Goal: Task Accomplishment & Management: Complete application form

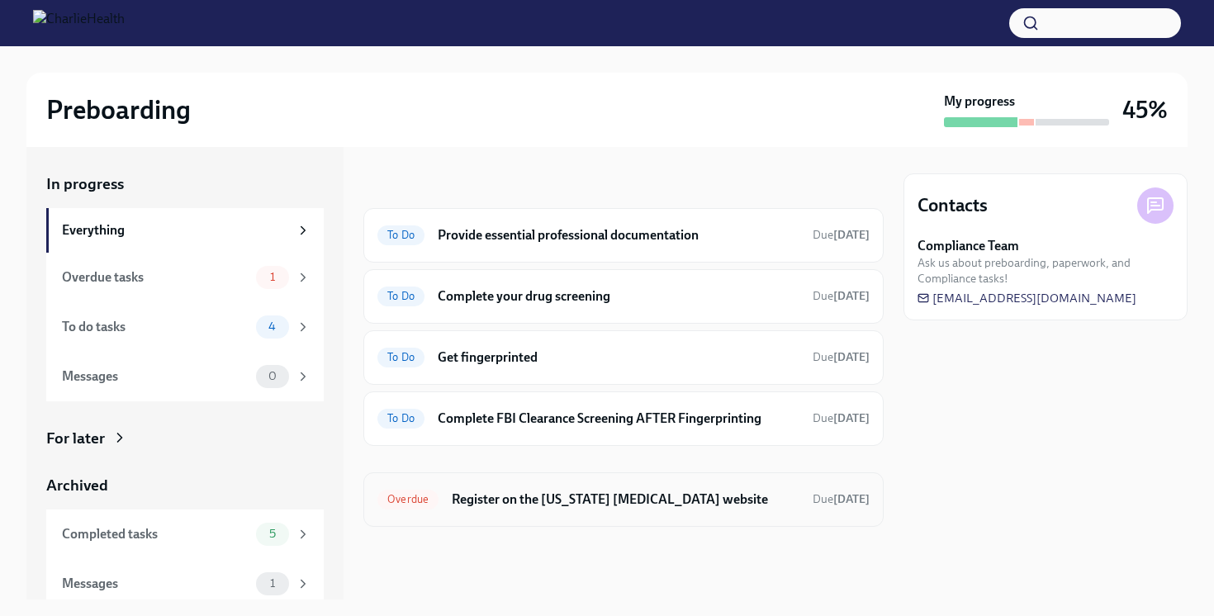
click at [554, 496] on h6 "Register on the [US_STATE] [MEDICAL_DATA] website" at bounding box center [626, 500] width 348 height 18
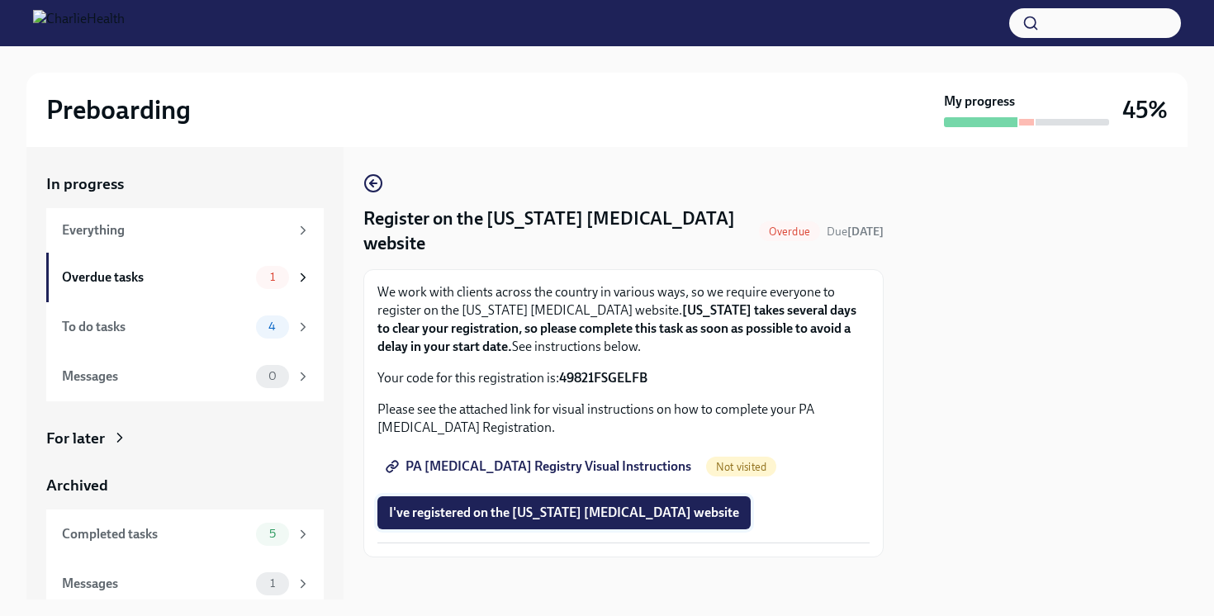
click at [530, 505] on span "I've registered on the [US_STATE] [MEDICAL_DATA] website" at bounding box center [564, 513] width 350 height 17
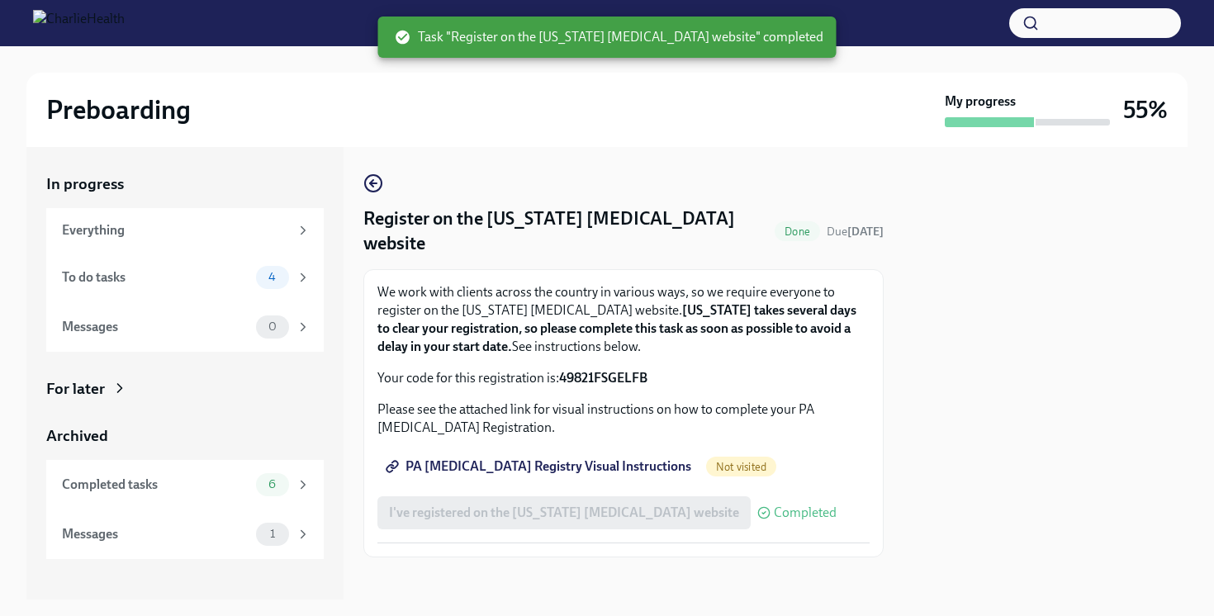
click at [545, 459] on span "PA [MEDICAL_DATA] Registry Visual Instructions" at bounding box center [540, 467] width 302 height 17
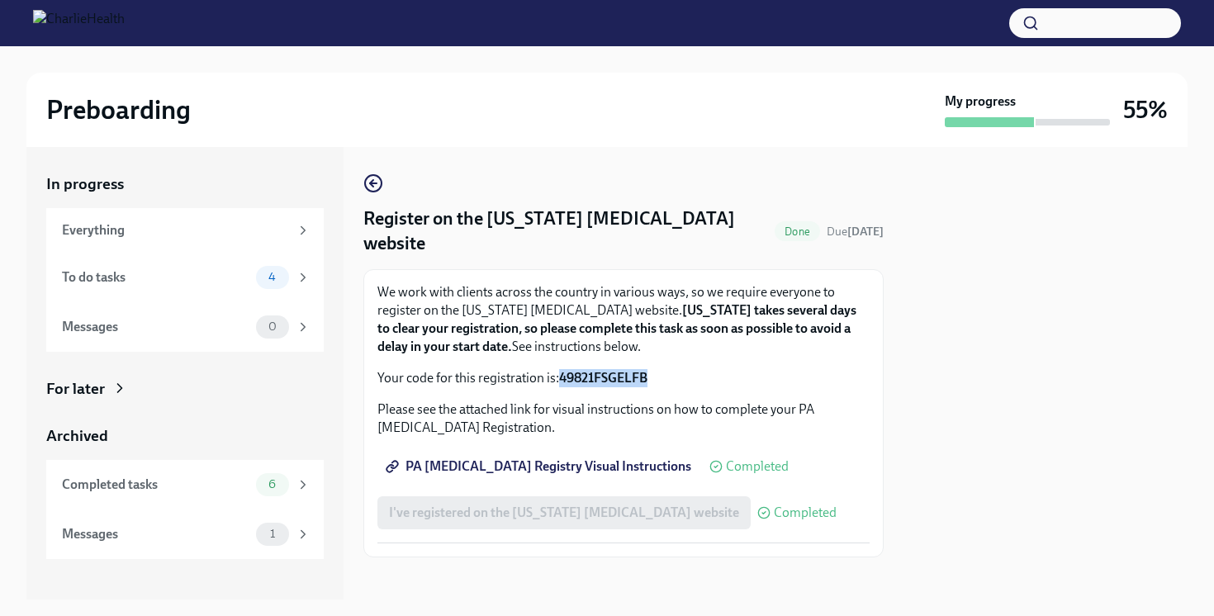
drag, startPoint x: 562, startPoint y: 354, endPoint x: 657, endPoint y: 353, distance: 95.0
click at [657, 369] on p "Your code for this registration is: 49821FSGELFB" at bounding box center [624, 378] width 492 height 18
click at [700, 340] on div "We work with clients across the country in various ways, so we require everyone…" at bounding box center [624, 335] width 492 height 104
drag, startPoint x: 560, startPoint y: 353, endPoint x: 649, endPoint y: 355, distance: 88.4
click at [648, 370] on strong "49821FSGELFB" at bounding box center [603, 378] width 88 height 16
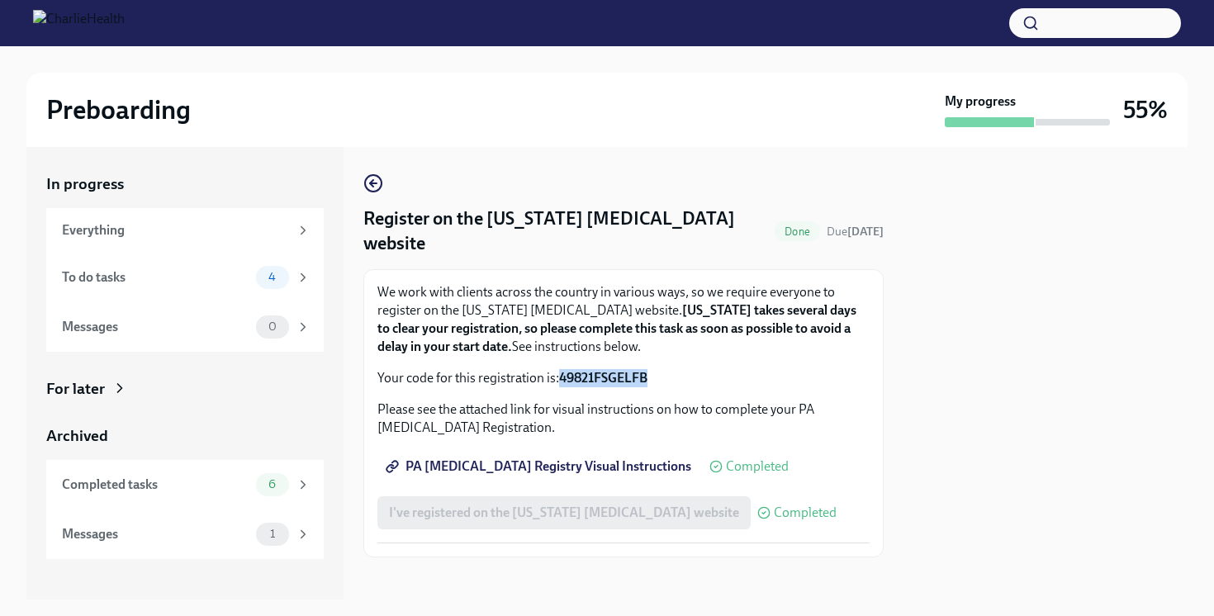
copy strong "49821FSGELFB"
click at [234, 285] on div "To do tasks" at bounding box center [156, 277] width 188 height 18
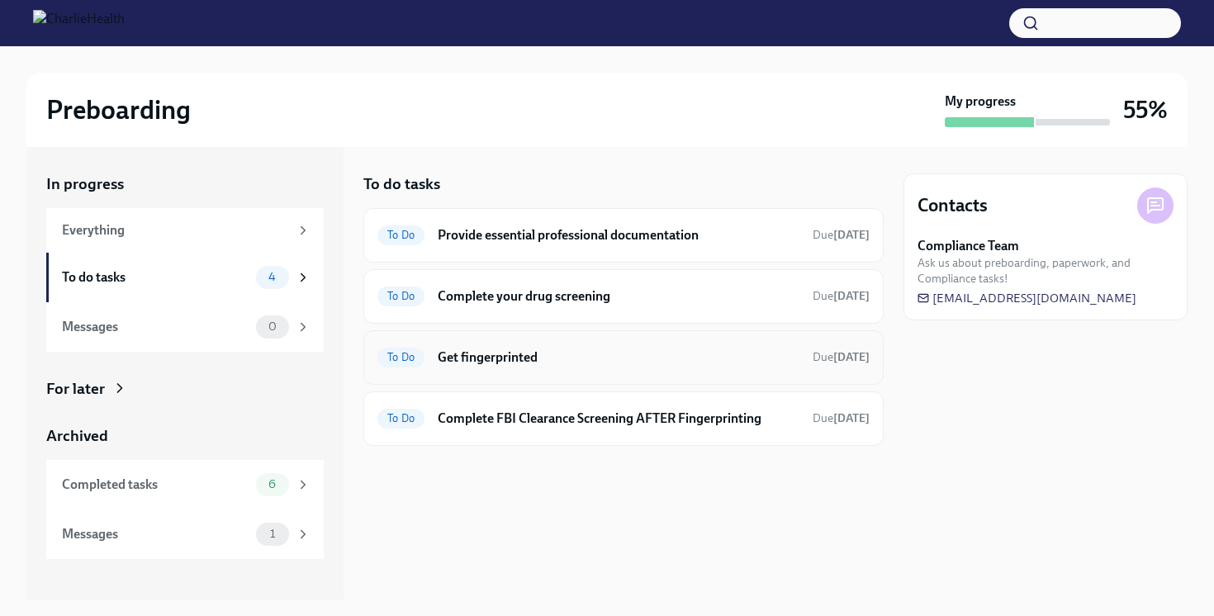
click at [513, 355] on h6 "Get fingerprinted" at bounding box center [619, 358] width 362 height 18
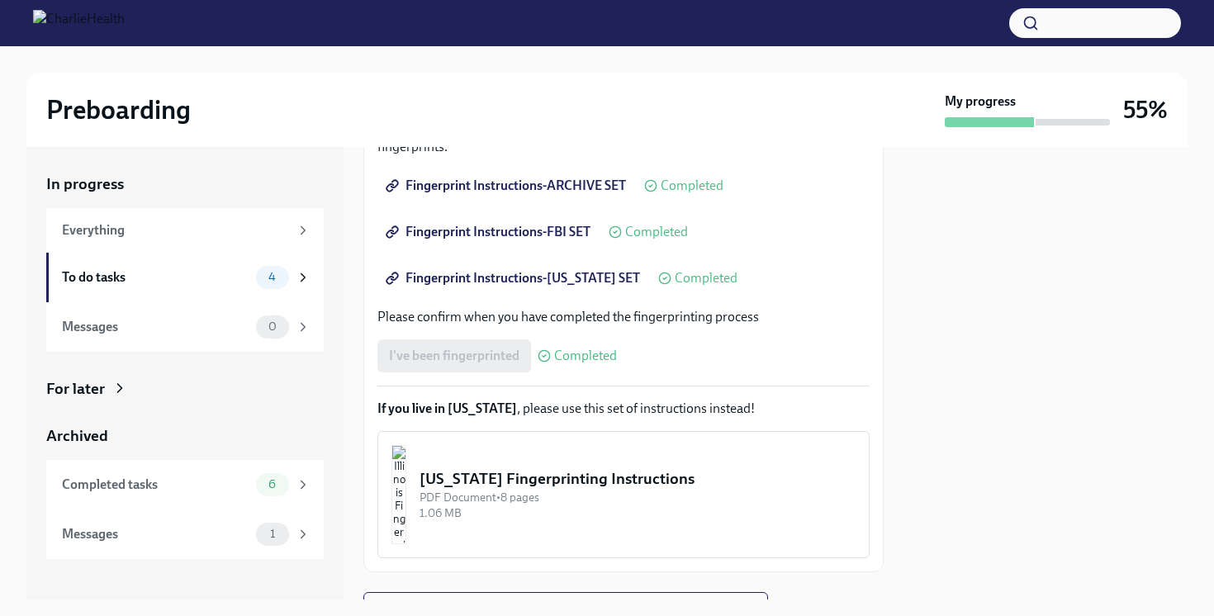
scroll to position [325, 0]
click at [216, 283] on div "To do tasks" at bounding box center [156, 277] width 188 height 18
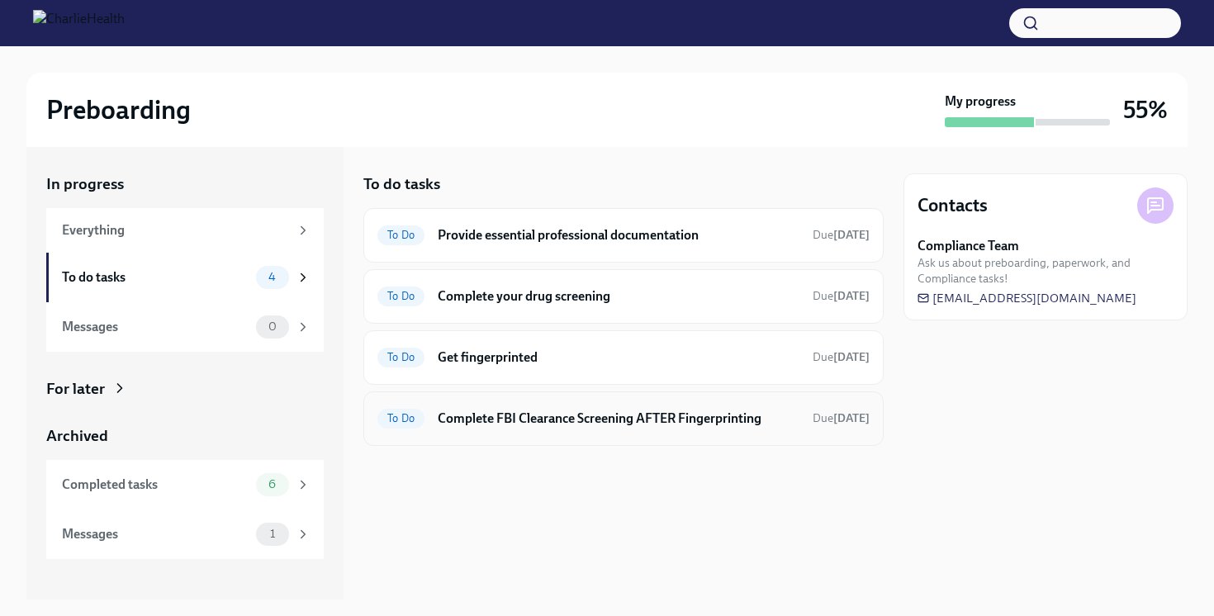
click at [548, 421] on h6 "Complete FBI Clearance Screening AFTER Fingerprinting" at bounding box center [619, 419] width 362 height 18
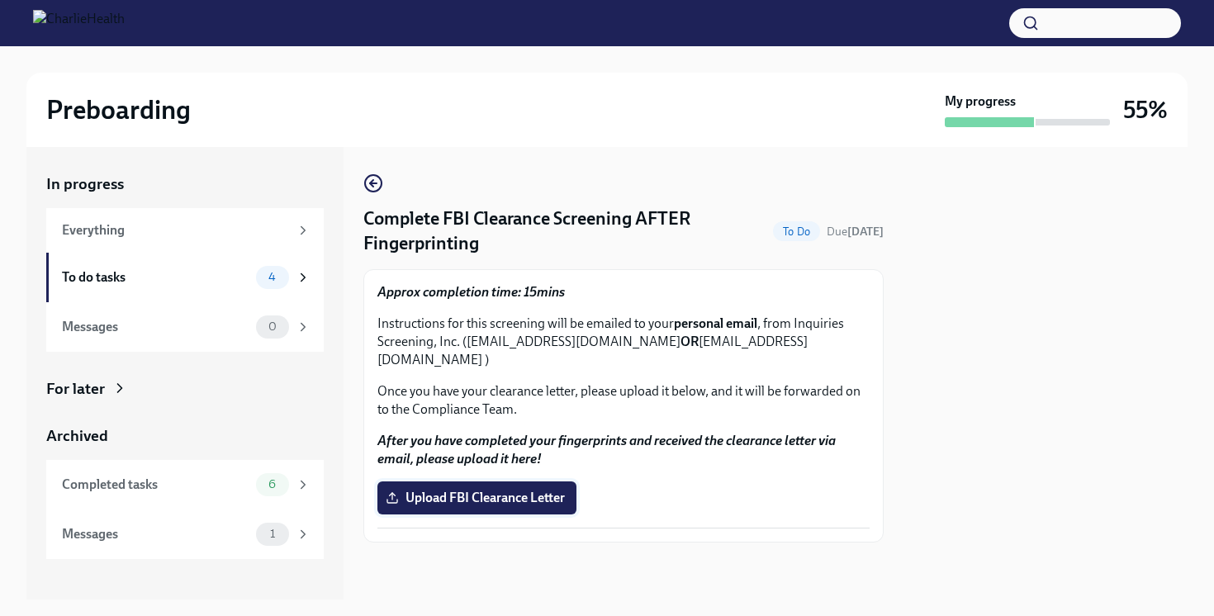
click at [487, 489] on label "Upload FBI Clearance Letter" at bounding box center [477, 498] width 199 height 33
click at [0, 0] on input "Upload FBI Clearance Letter" at bounding box center [0, 0] width 0 height 0
click at [213, 280] on div "To do tasks" at bounding box center [156, 277] width 188 height 18
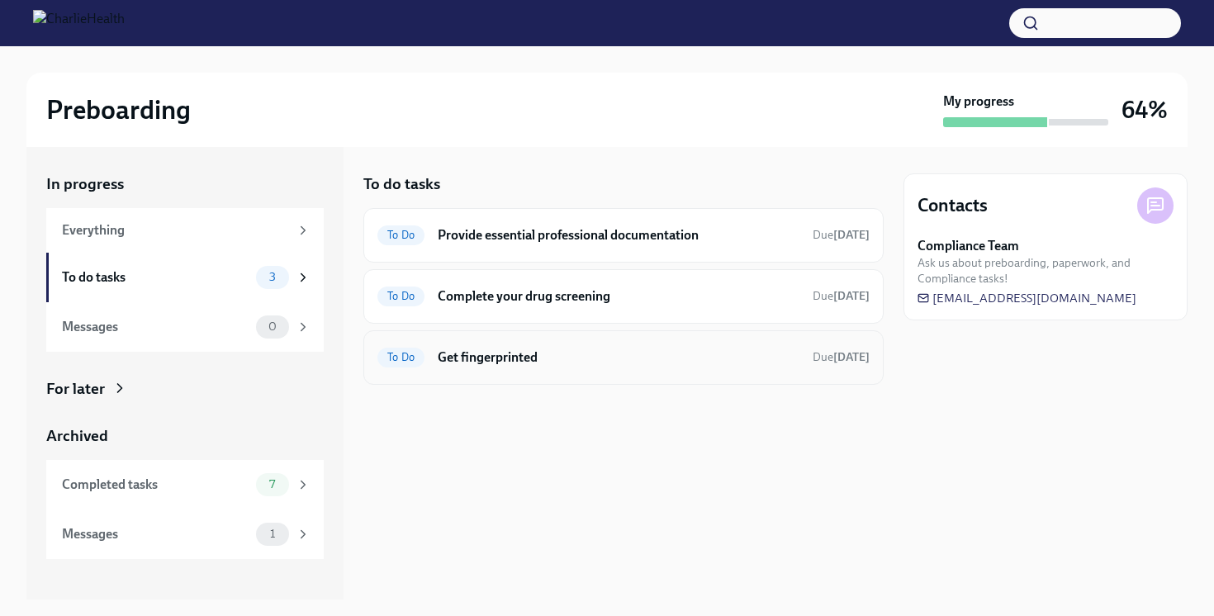
click at [484, 365] on h6 "Get fingerprinted" at bounding box center [619, 358] width 362 height 18
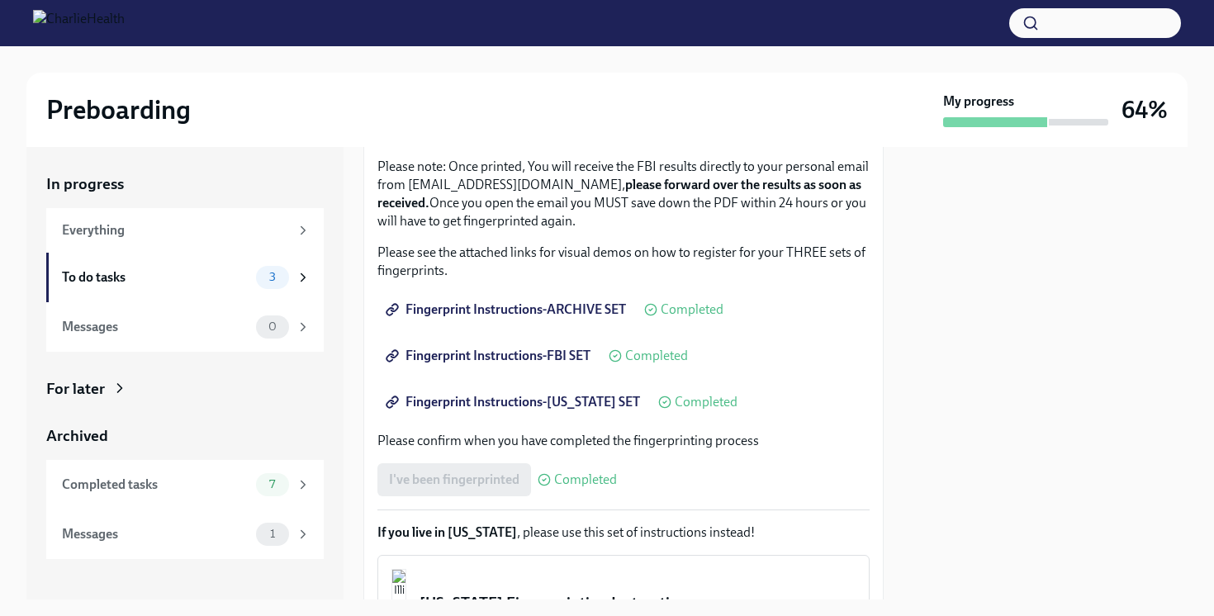
scroll to position [349, 0]
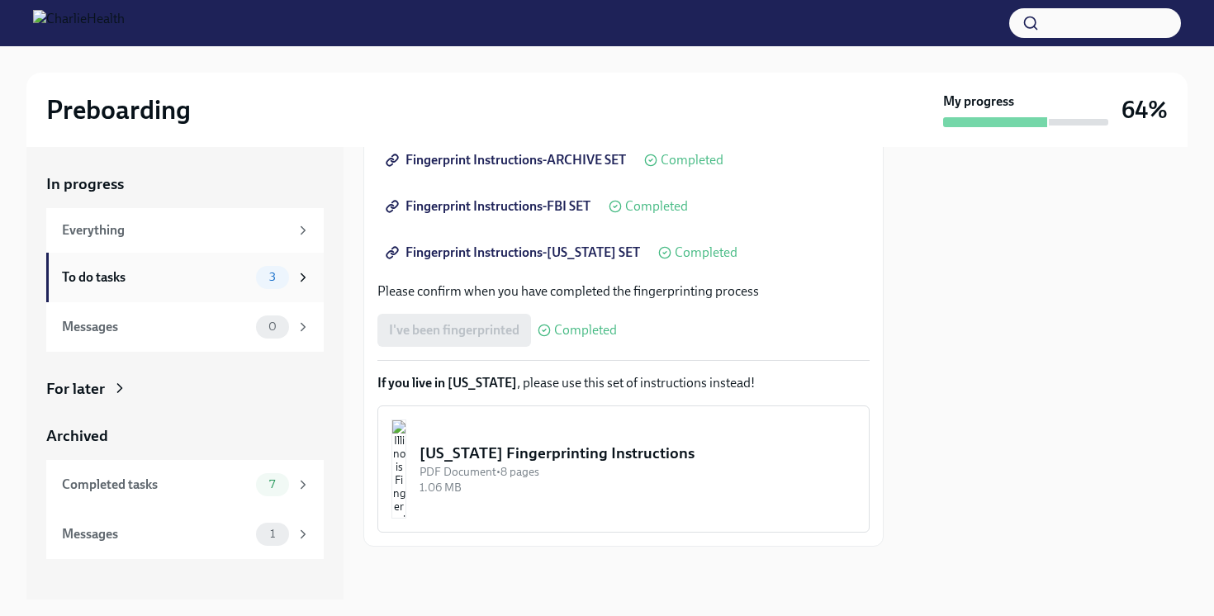
click at [187, 281] on div "To do tasks" at bounding box center [156, 277] width 188 height 18
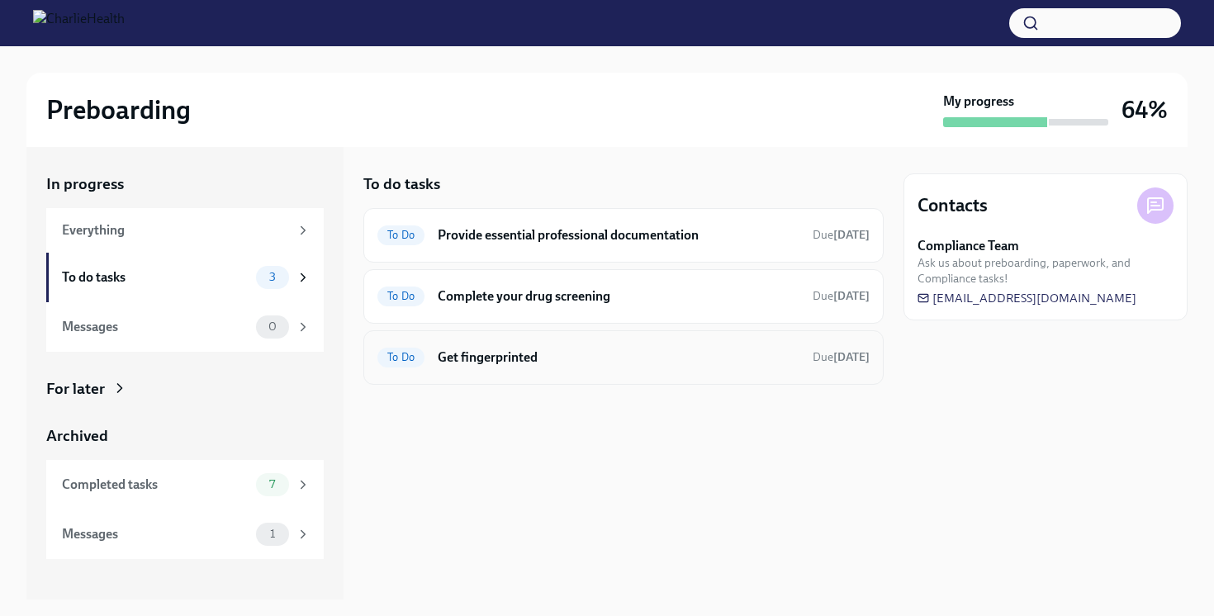
click at [541, 363] on h6 "Get fingerprinted" at bounding box center [619, 358] width 362 height 18
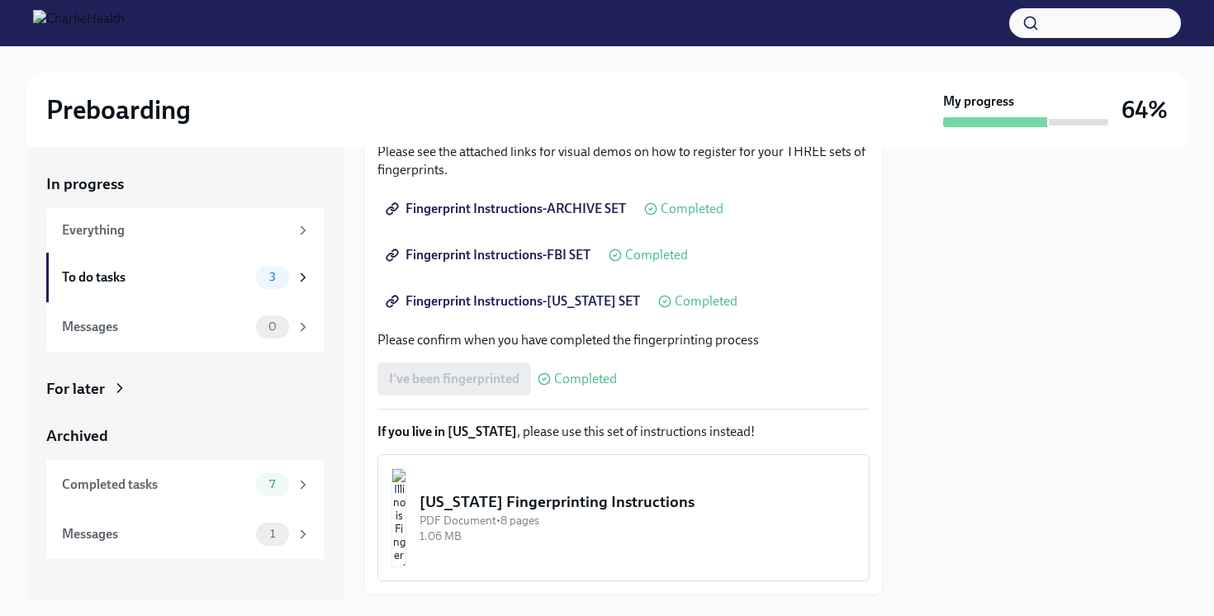
scroll to position [335, 0]
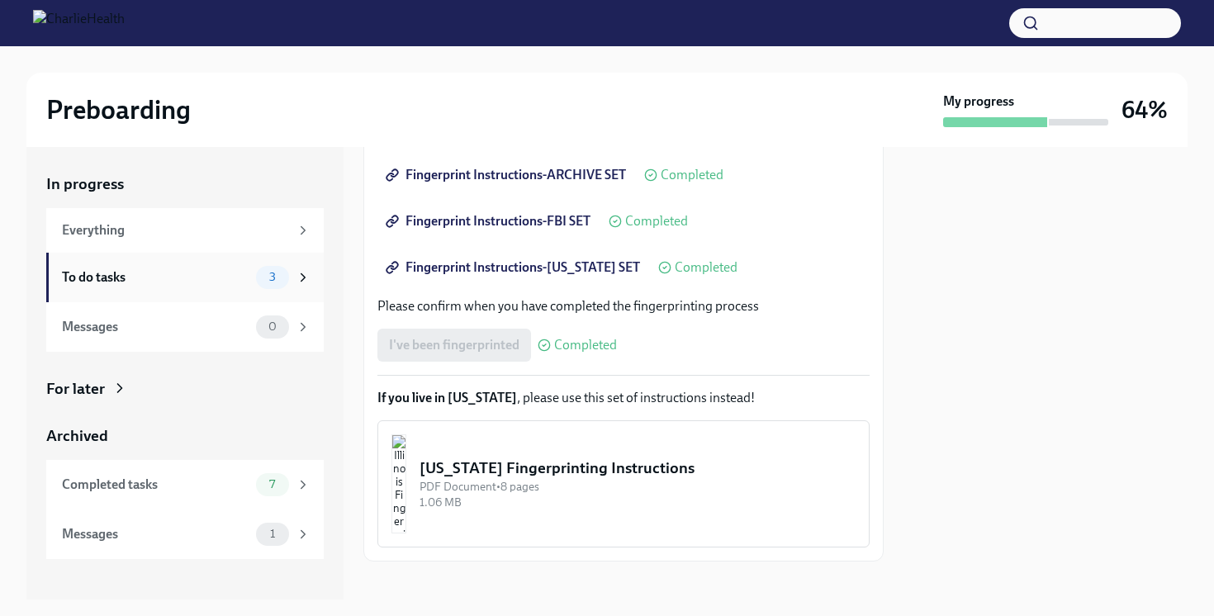
click at [230, 277] on div "To do tasks" at bounding box center [156, 277] width 188 height 18
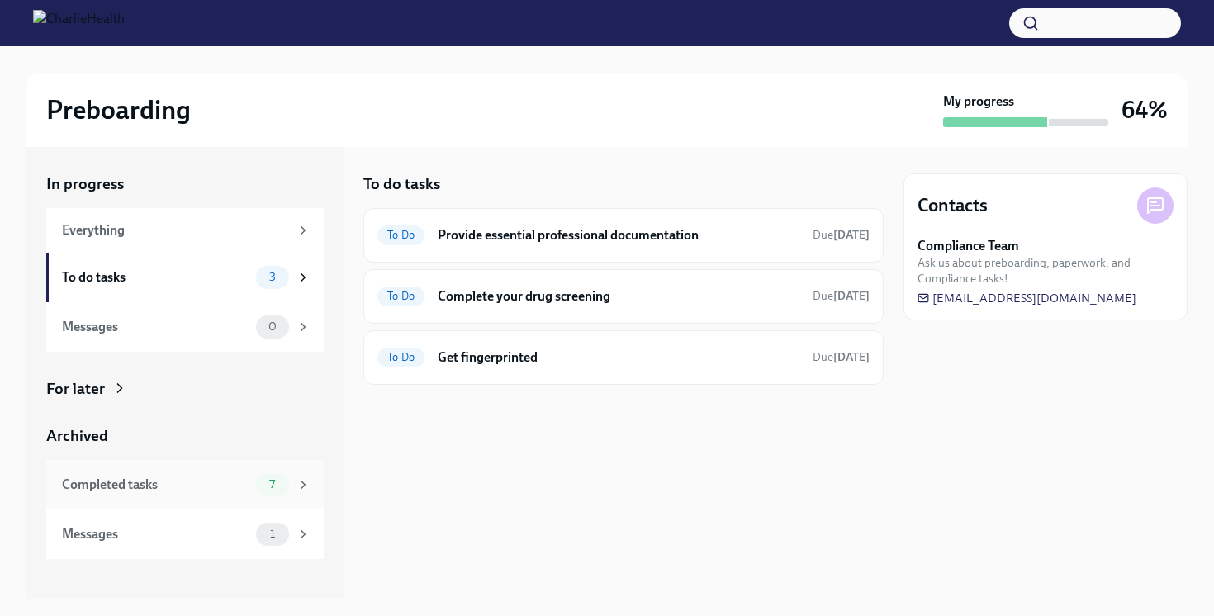
click at [178, 490] on div "Completed tasks" at bounding box center [156, 485] width 188 height 18
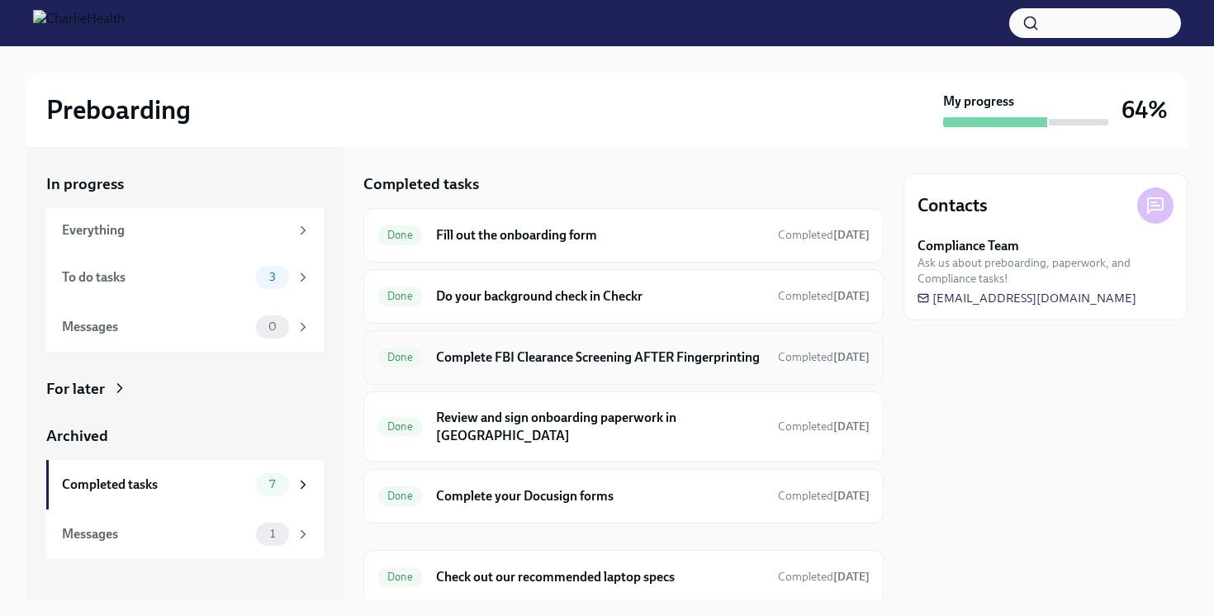
scroll to position [121, 0]
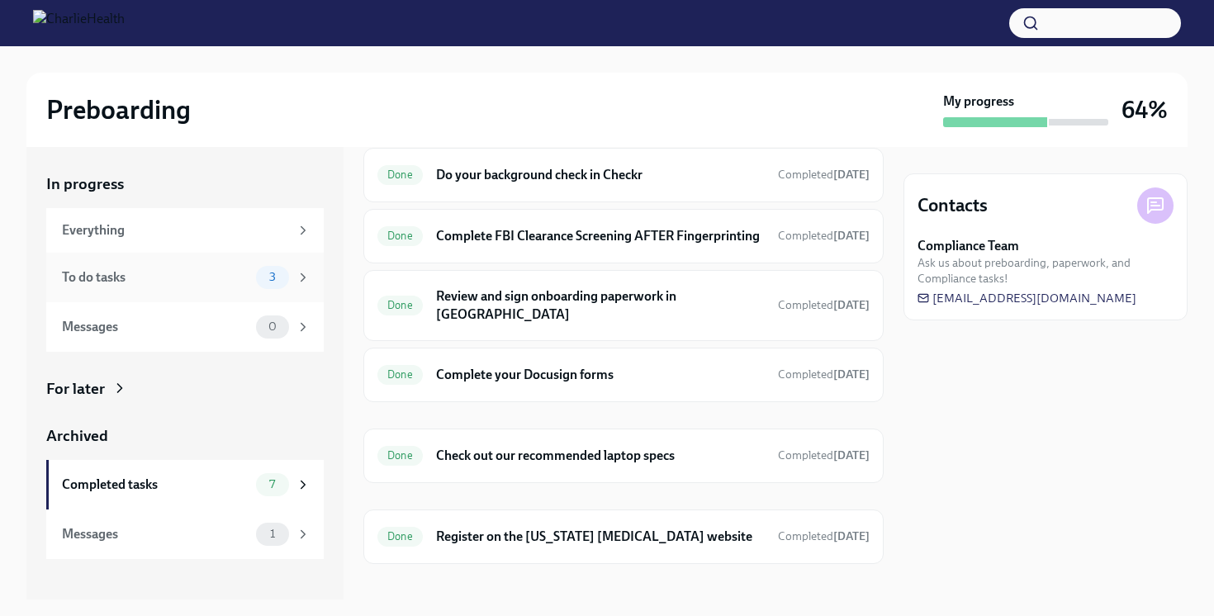
click at [182, 268] on div "To do tasks" at bounding box center [156, 277] width 188 height 18
